Goal: Task Accomplishment & Management: Complete application form

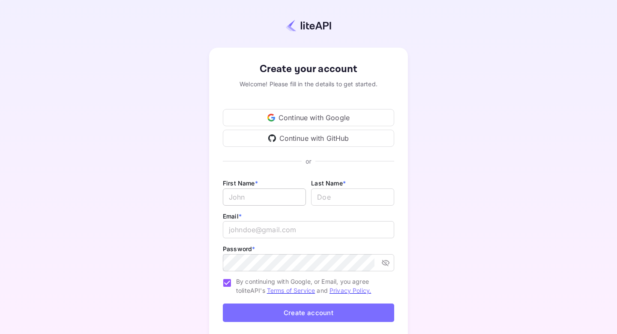
click at [262, 198] on input "Email *" at bounding box center [264, 196] width 83 height 17
type input "[PERSON_NAME]"
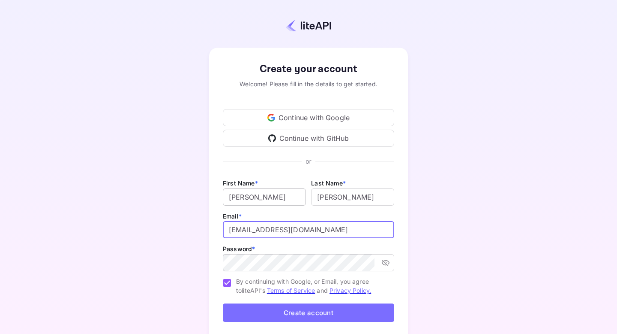
type input "[EMAIL_ADDRESS][DOMAIN_NAME]"
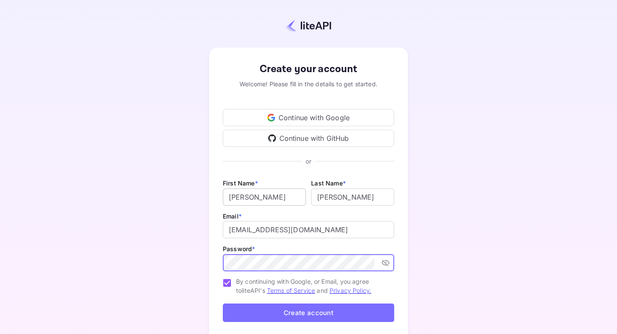
scroll to position [3, 0]
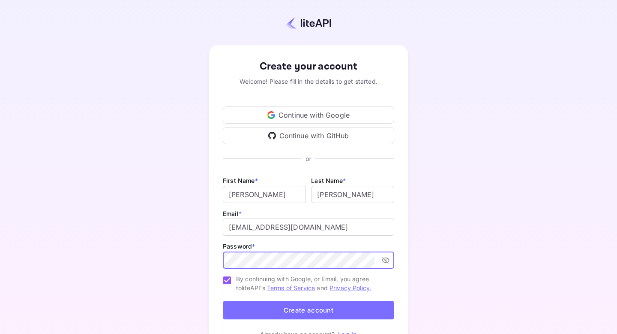
click at [304, 214] on div "Email * [EMAIL_ADDRESS][DOMAIN_NAME] ​" at bounding box center [308, 224] width 171 height 33
click at [302, 307] on button "Create account" at bounding box center [308, 310] width 171 height 18
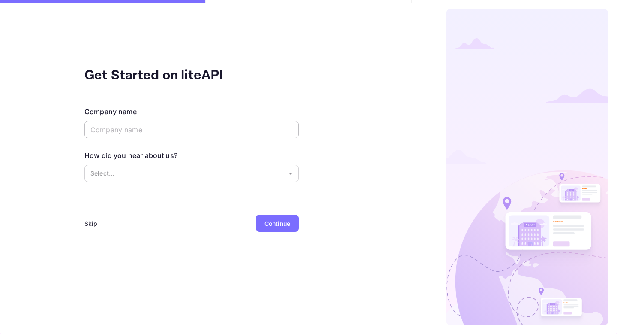
click at [215, 132] on input "text" at bounding box center [191, 129] width 214 height 17
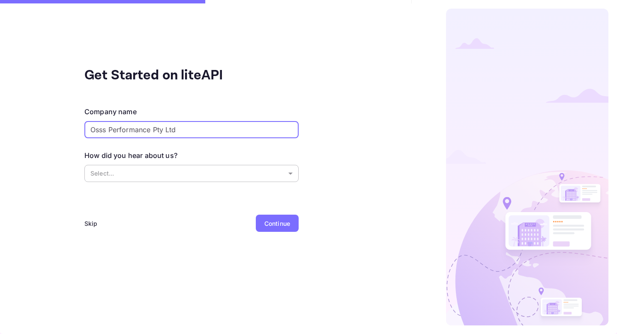
type input "Osss Performance Pty Ltd"
click at [151, 179] on body "Get Started on liteAPI Company name Osss Performance Pty Ltd ​ How did you hear…" at bounding box center [308, 167] width 617 height 334
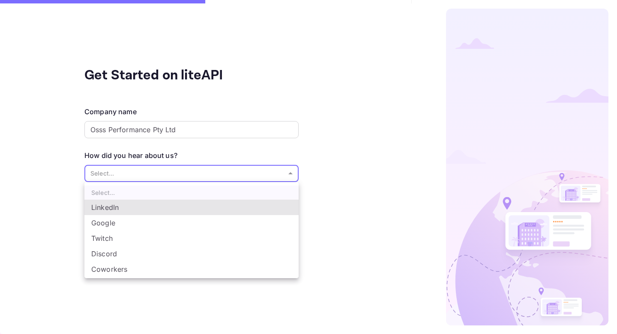
scroll to position [14, 0]
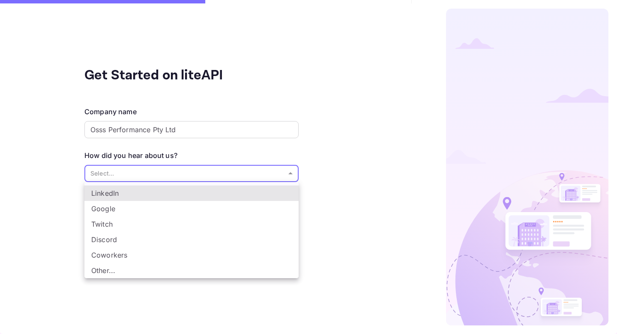
click at [106, 269] on li "Other..." at bounding box center [191, 269] width 214 height 15
type input "Other..."
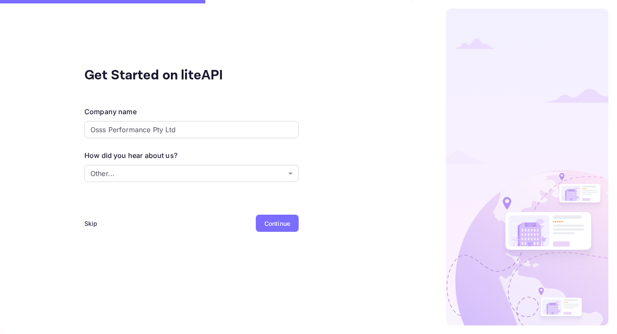
click at [270, 222] on div "Continue" at bounding box center [278, 223] width 26 height 9
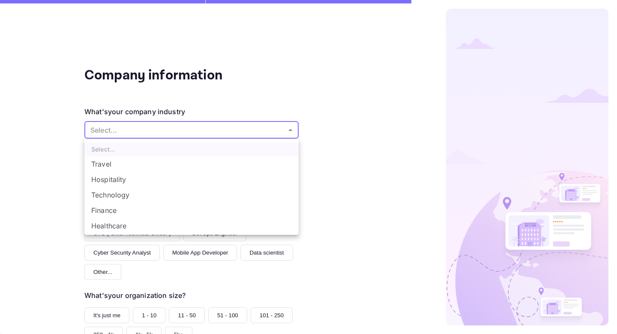
click at [207, 126] on body "Company information What's your company industry Select... ​ What best describe…" at bounding box center [308, 167] width 617 height 334
click at [134, 188] on li "Technology" at bounding box center [191, 187] width 214 height 15
type input "Technology"
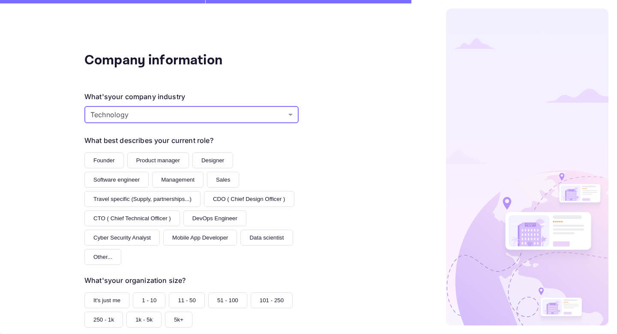
scroll to position [15, 0]
click at [112, 182] on button "Software engineer" at bounding box center [116, 179] width 64 height 16
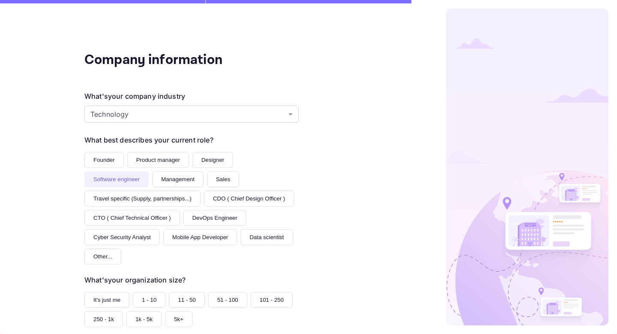
click at [112, 164] on button "Founder" at bounding box center [103, 160] width 39 height 16
click at [117, 182] on button "Software engineer" at bounding box center [116, 179] width 64 height 16
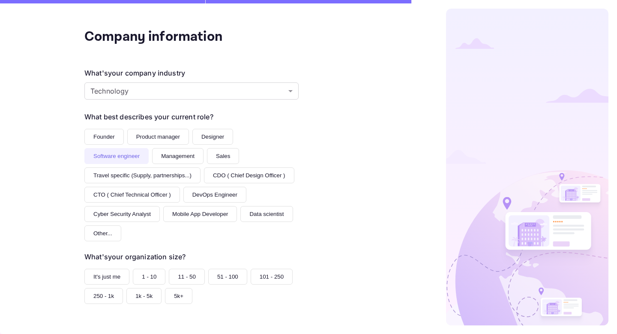
scroll to position [82, 0]
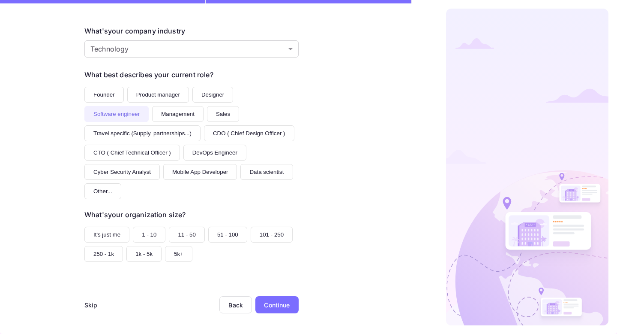
click at [147, 229] on button "1 - 10" at bounding box center [149, 234] width 33 height 16
click at [279, 305] on div "Continue" at bounding box center [277, 304] width 26 height 9
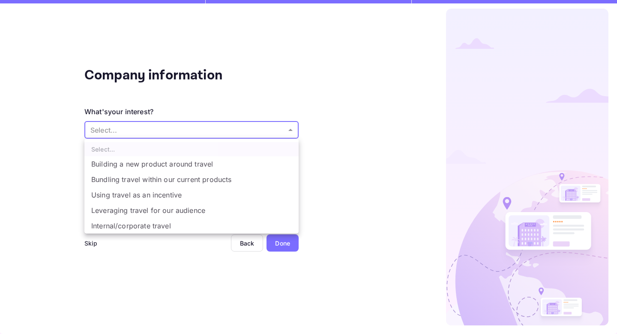
click at [177, 123] on body "Company information What's your interest? Select... ​ Do you have any previous …" at bounding box center [308, 167] width 617 height 334
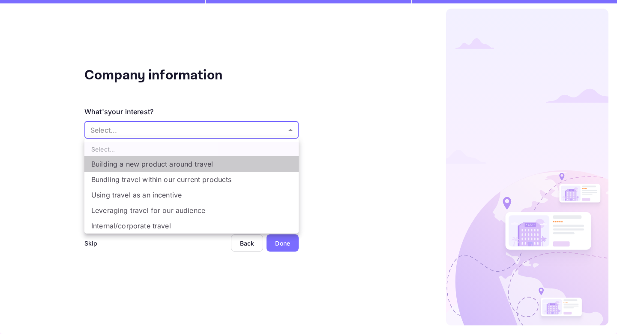
click at [179, 165] on li "Building a new product around travel" at bounding box center [191, 163] width 214 height 15
type input "Building a new product around travel"
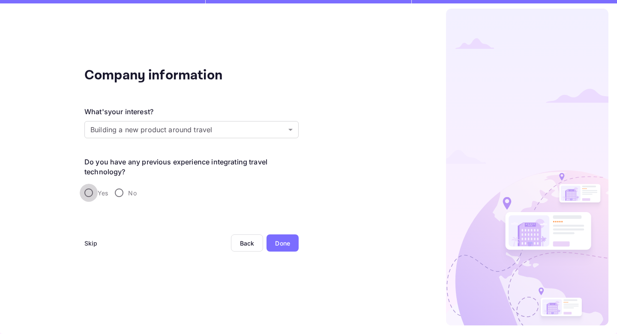
click at [90, 191] on input "Yes" at bounding box center [89, 192] width 18 height 18
radio input "true"
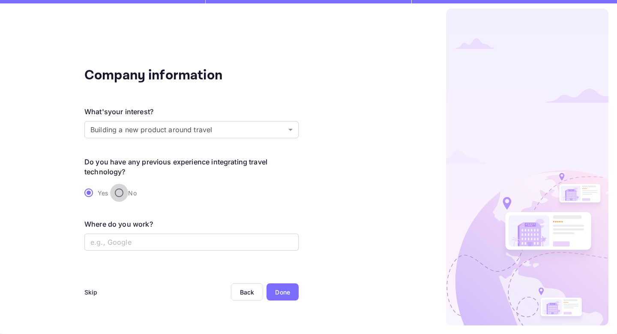
click at [123, 191] on input "No" at bounding box center [119, 192] width 18 height 18
radio input "true"
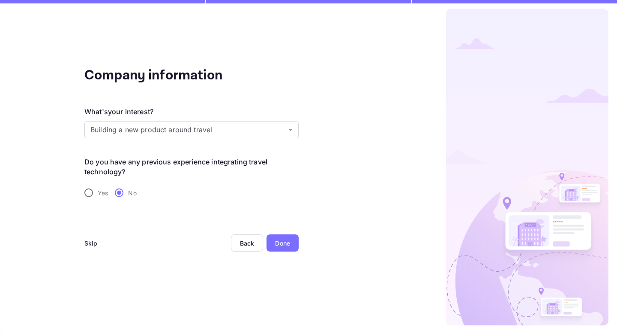
click at [286, 243] on div "Done" at bounding box center [282, 242] width 15 height 9
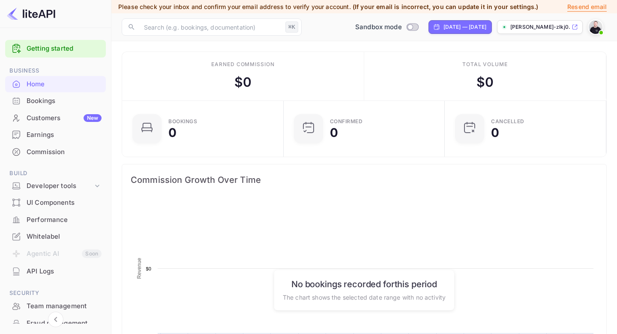
scroll to position [139, 156]
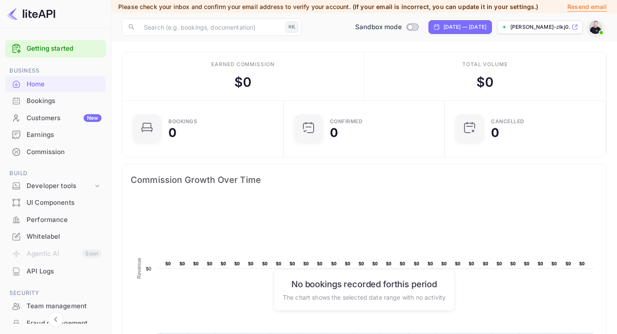
click at [41, 95] on div "Bookings" at bounding box center [55, 101] width 101 height 17
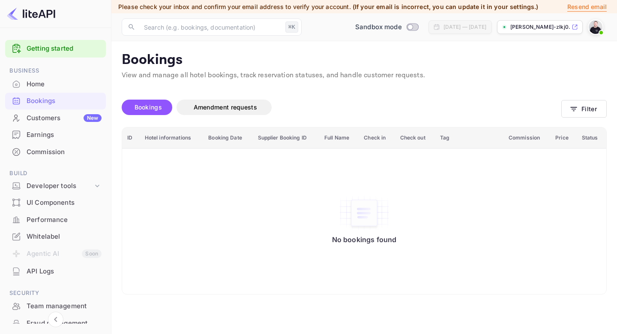
click at [53, 122] on div "Customers New" at bounding box center [64, 118] width 75 height 10
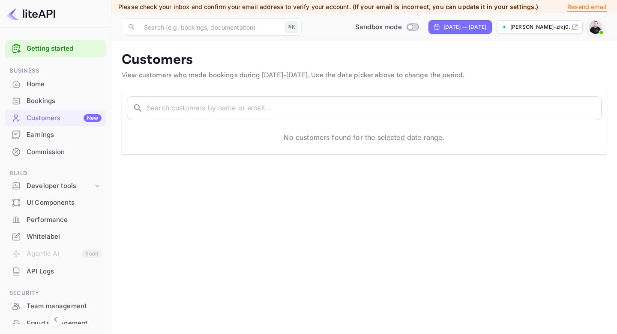
click at [49, 134] on div "Earnings" at bounding box center [64, 135] width 75 height 10
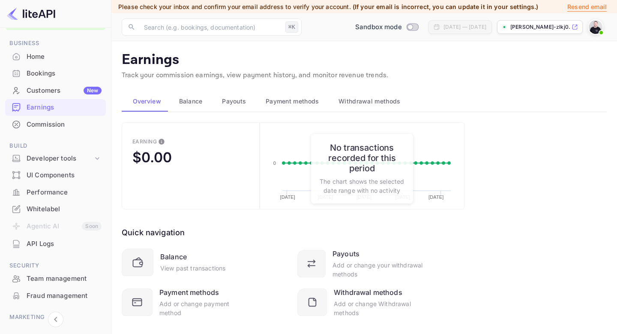
scroll to position [28, 0]
click at [58, 121] on div "Commission" at bounding box center [64, 124] width 75 height 10
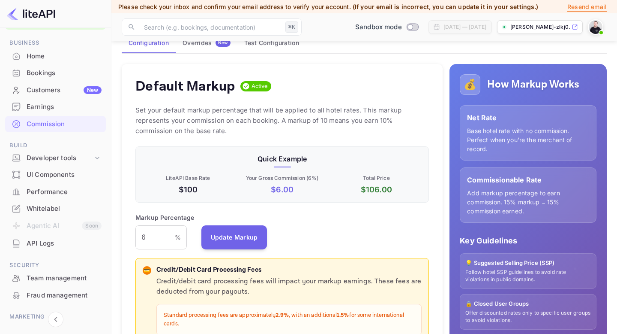
scroll to position [69, 0]
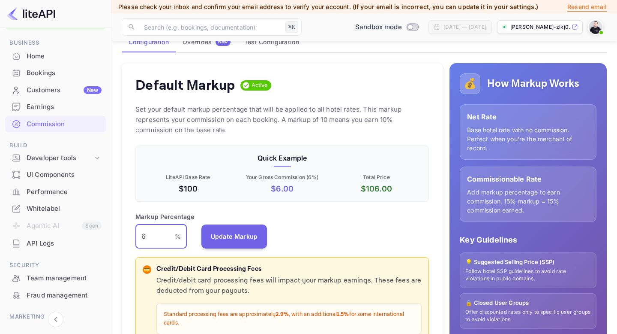
click at [171, 247] on input "6" at bounding box center [154, 236] width 39 height 24
click at [177, 241] on div "6 % ​" at bounding box center [160, 236] width 51 height 24
type input "1"
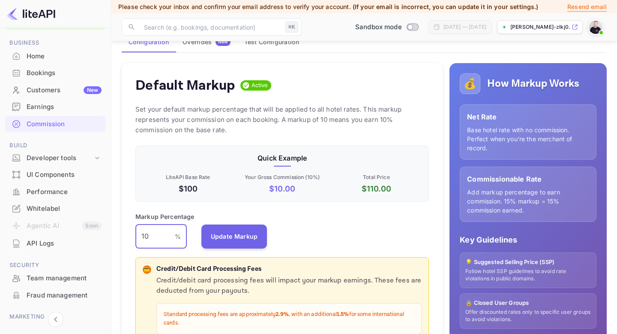
type input "10"
click at [247, 249] on div "Default Markup Active Set your default markup percentage that will be applied t…" at bounding box center [282, 230] width 321 height 334
click at [247, 246] on button "Update Markup" at bounding box center [235, 236] width 66 height 24
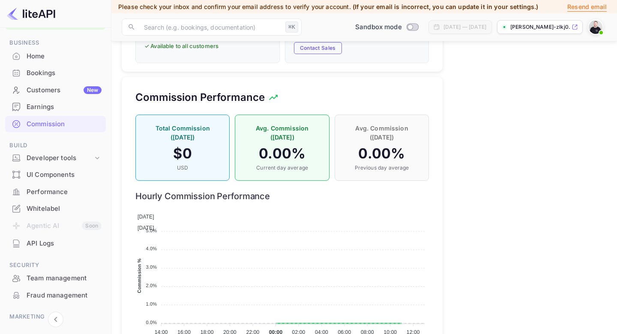
scroll to position [602, 0]
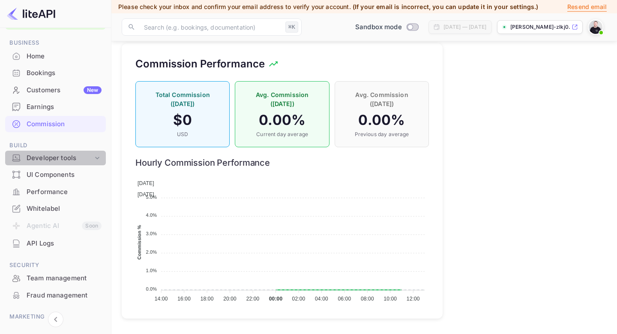
click at [75, 152] on div "Developer tools" at bounding box center [55, 157] width 101 height 15
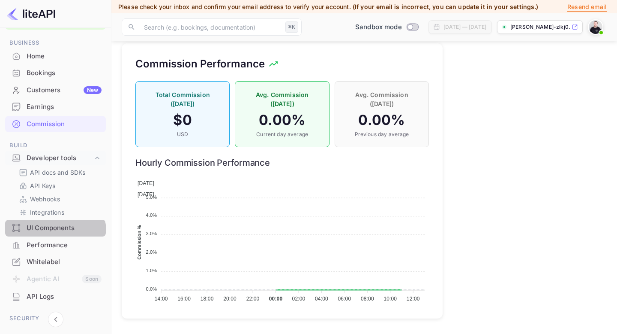
click at [52, 234] on div "UI Components" at bounding box center [55, 228] width 101 height 17
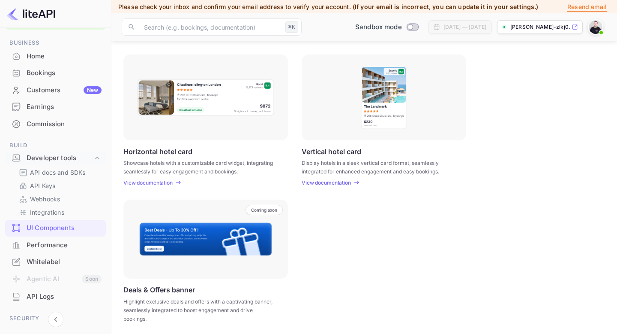
scroll to position [257, 0]
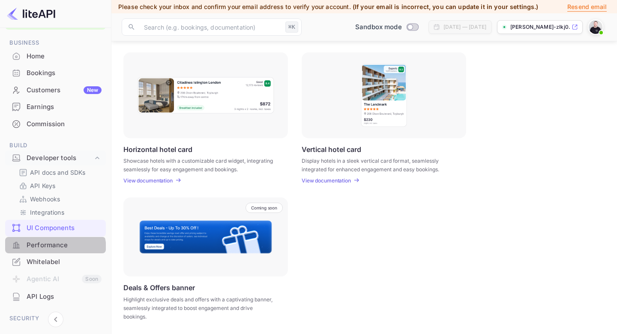
click at [54, 249] on div "Performance" at bounding box center [64, 245] width 75 height 10
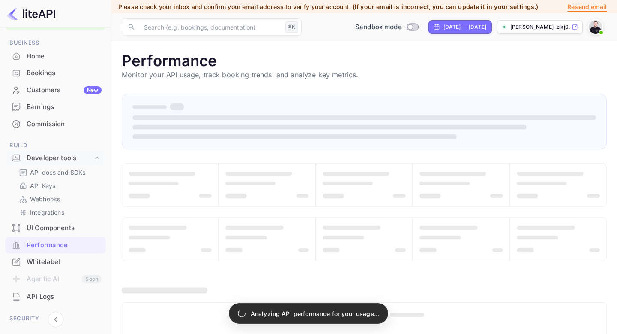
click at [51, 263] on div "Whitelabel" at bounding box center [64, 262] width 75 height 10
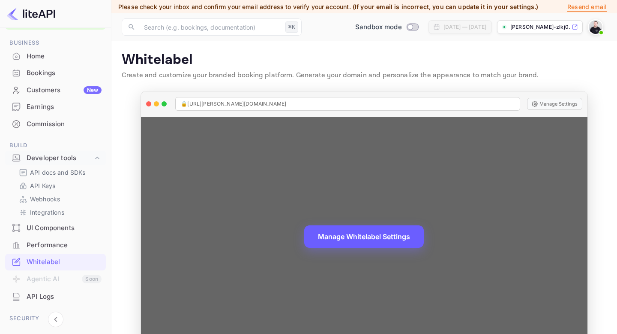
click at [370, 233] on button "Manage Whitelabel Settings" at bounding box center [364, 236] width 120 height 22
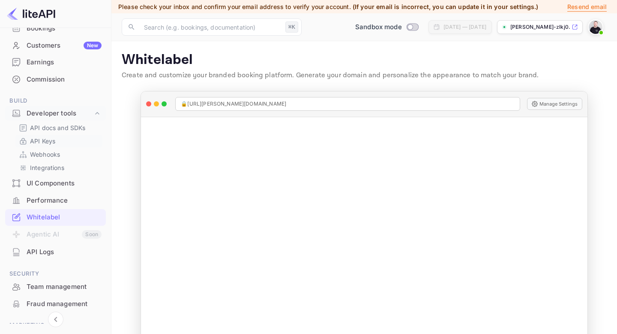
scroll to position [82, 0]
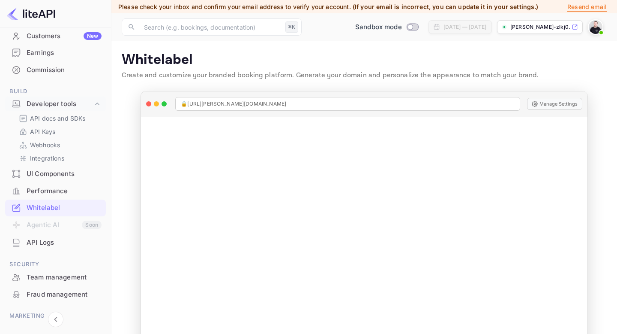
click at [57, 182] on li "Performance" at bounding box center [55, 190] width 101 height 17
click at [61, 168] on div "UI Components" at bounding box center [55, 173] width 101 height 17
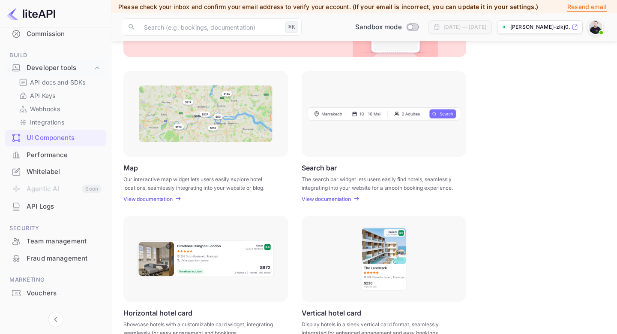
scroll to position [133, 0]
